Goal: Task Accomplishment & Management: Manage account settings

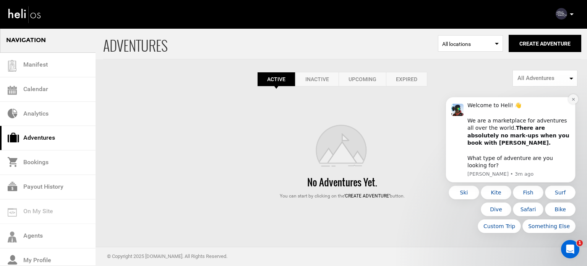
click at [571, 101] on icon "Dismiss notification" at bounding box center [573, 99] width 4 height 4
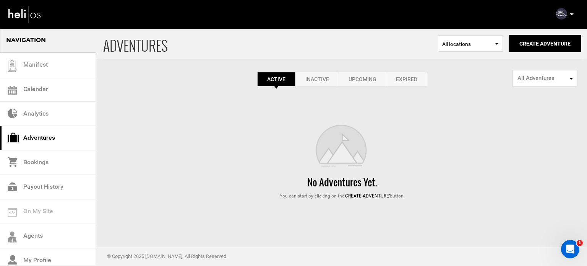
click at [413, 84] on link "Expired" at bounding box center [406, 79] width 41 height 15
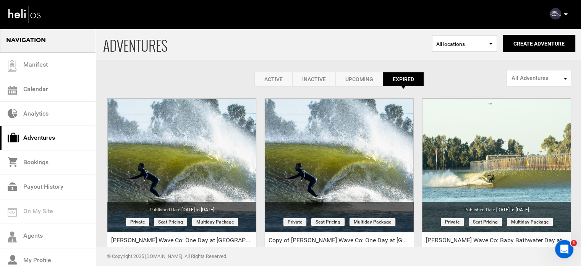
click at [280, 78] on link "Active" at bounding box center [273, 79] width 38 height 15
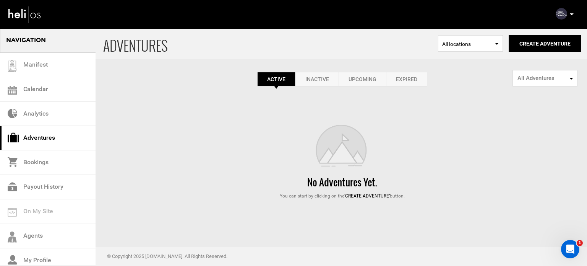
click at [572, 16] on p at bounding box center [571, 14] width 5 height 9
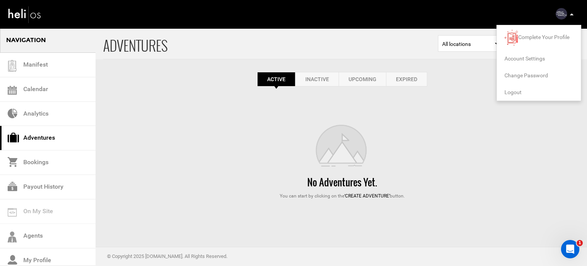
click at [512, 94] on span "Logout" at bounding box center [512, 92] width 17 height 6
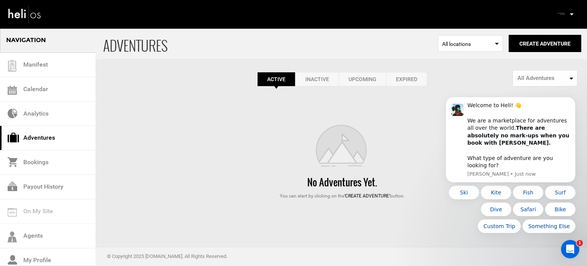
click at [397, 81] on link "Expired" at bounding box center [406, 79] width 41 height 15
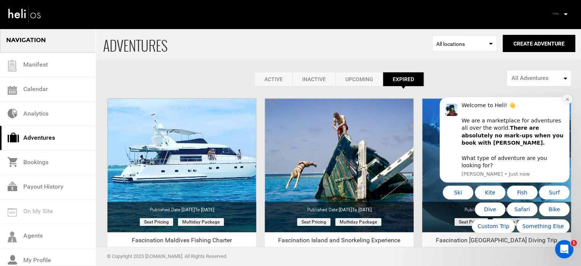
click at [565, 104] on button "Dismiss notification" at bounding box center [567, 99] width 10 height 10
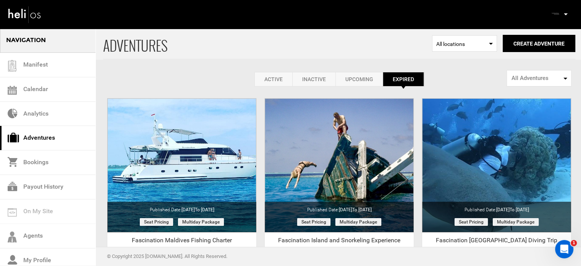
click at [273, 81] on link "Active" at bounding box center [273, 79] width 38 height 15
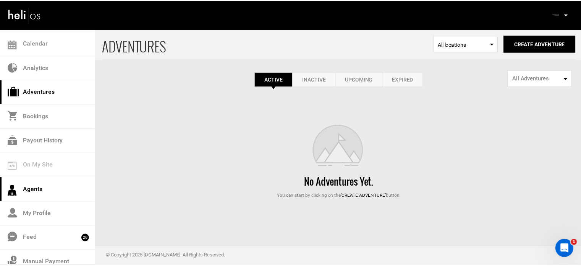
scroll to position [47, 0]
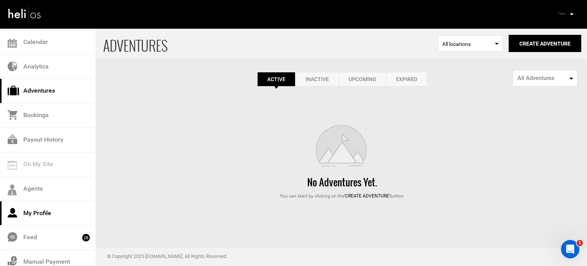
click at [48, 215] on link "My Profile" at bounding box center [48, 213] width 96 height 24
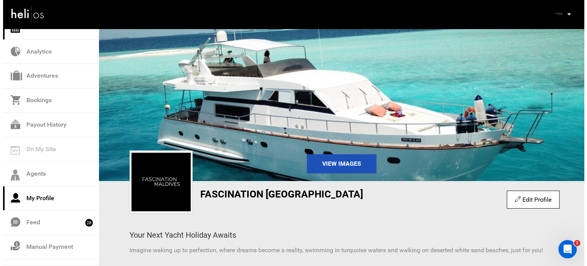
scroll to position [62, 0]
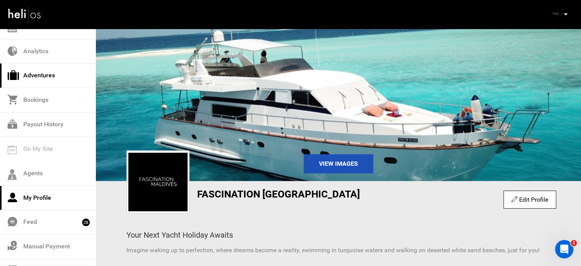
click at [51, 78] on link "Adventures" at bounding box center [48, 75] width 96 height 24
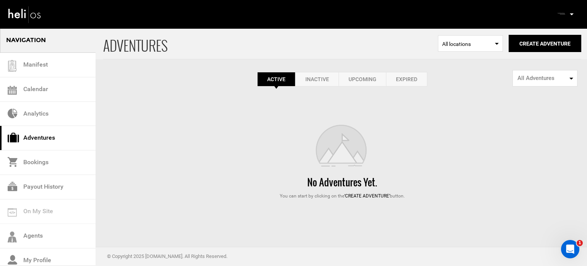
click at [315, 77] on link "Inactive" at bounding box center [316, 79] width 43 height 15
click at [277, 81] on link "Active" at bounding box center [276, 79] width 38 height 15
click at [390, 81] on link "Expired" at bounding box center [406, 79] width 41 height 15
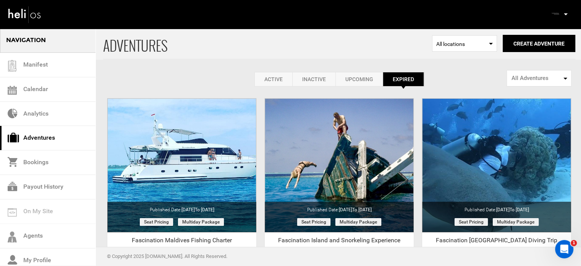
click at [275, 81] on link "Active" at bounding box center [273, 79] width 38 height 15
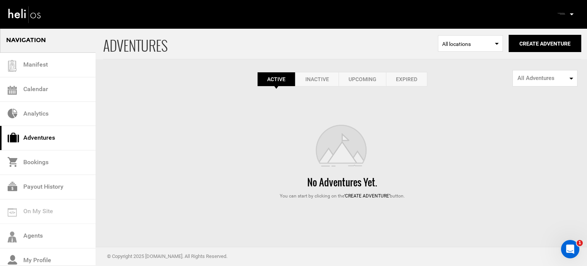
click at [436, 96] on div "ADVENTURES Select Location All locations Create Adventure Public Adventure This…" at bounding box center [293, 113] width 587 height 171
